Goal: Find specific page/section: Locate a particular part of the current website

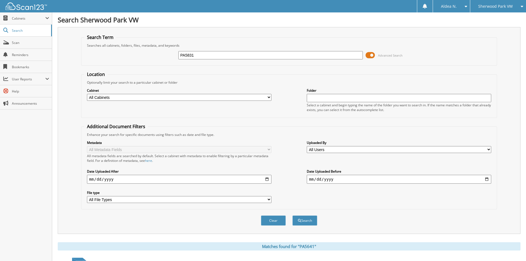
type input "PA5831"
click at [292, 215] on button "Search" at bounding box center [304, 220] width 25 height 10
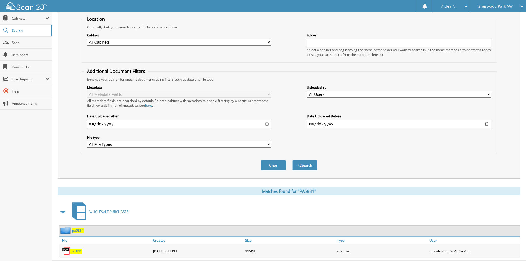
scroll to position [69, 0]
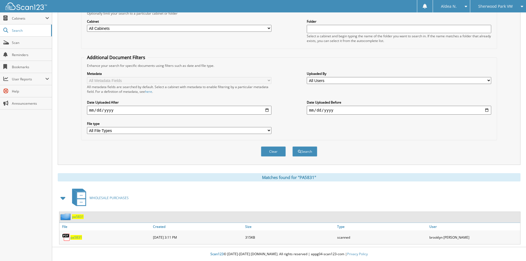
click at [80, 239] on span "pa5831" at bounding box center [76, 237] width 12 height 5
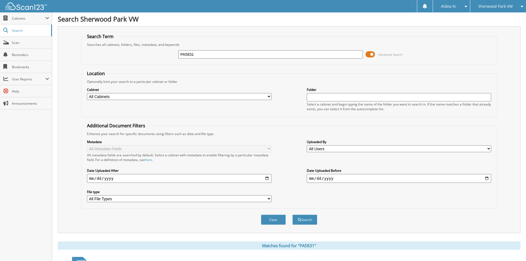
scroll to position [0, 0]
click at [230, 57] on input "PA5831" at bounding box center [270, 55] width 184 height 8
type input "PA5832"
click at [292, 215] on button "Search" at bounding box center [304, 220] width 25 height 10
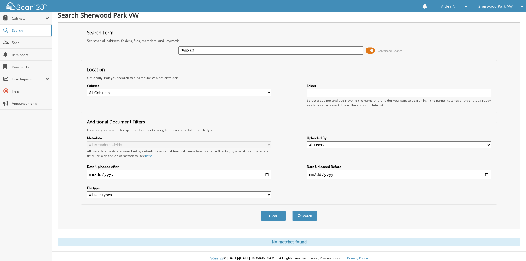
scroll to position [9, 0]
